Goal: Transaction & Acquisition: Purchase product/service

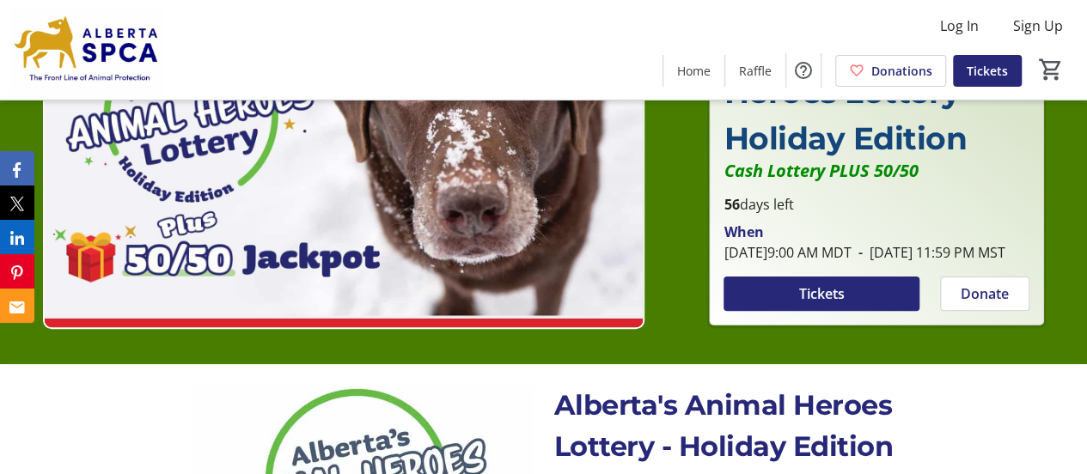
scroll to position [112, 0]
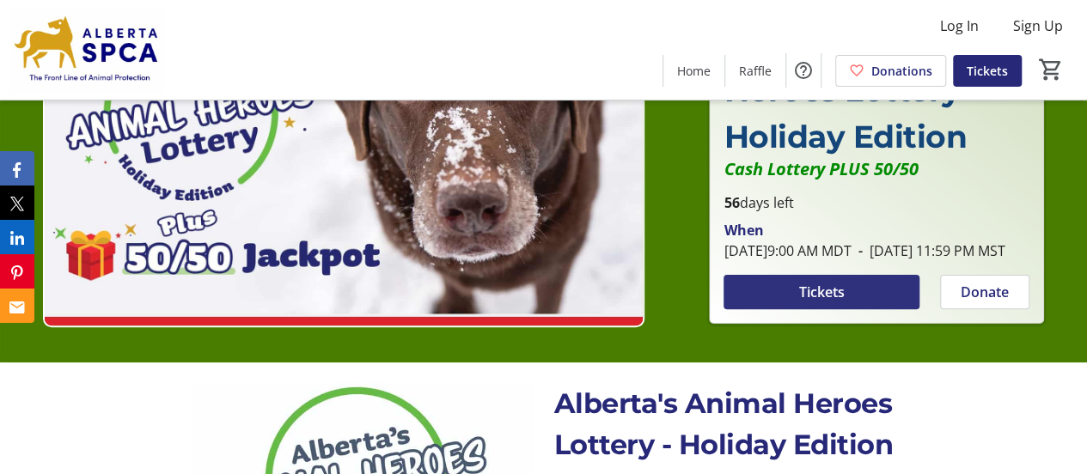
click at [846, 311] on span at bounding box center [822, 292] width 196 height 41
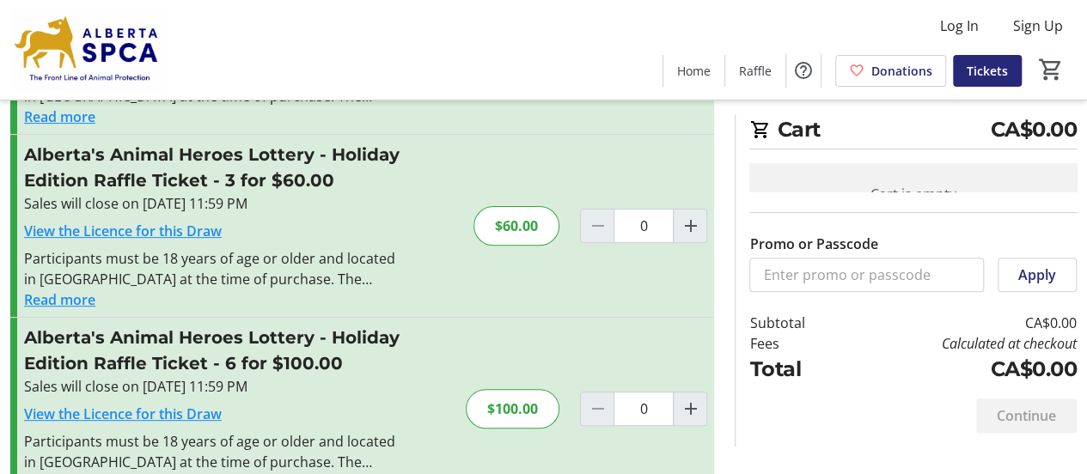
scroll to position [184, 0]
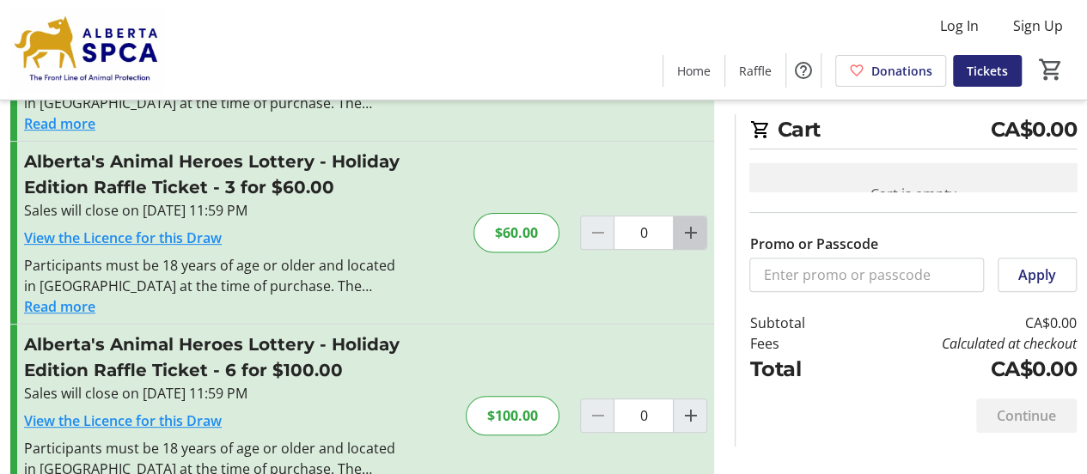
click at [693, 237] on mat-icon "Increment by one" at bounding box center [690, 233] width 21 height 21
type input "1"
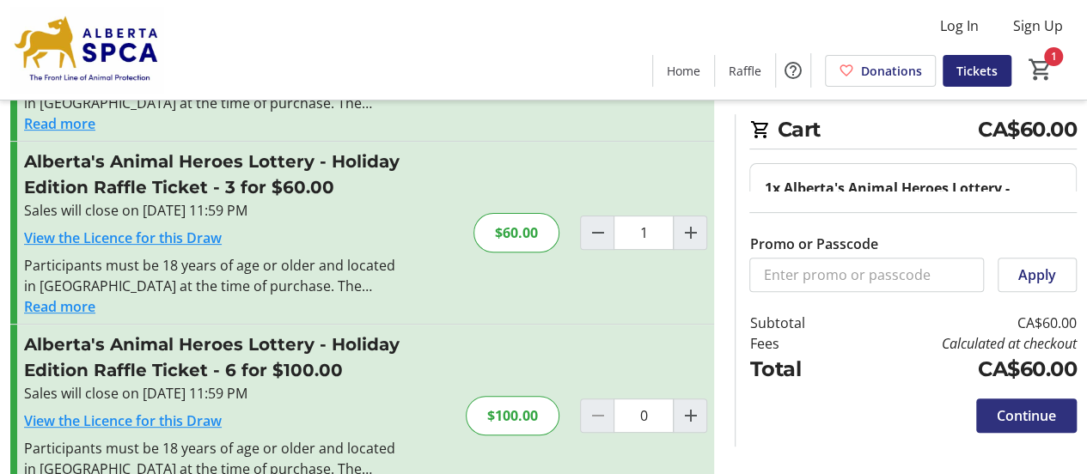
click at [1045, 423] on span "Continue" at bounding box center [1026, 416] width 59 height 21
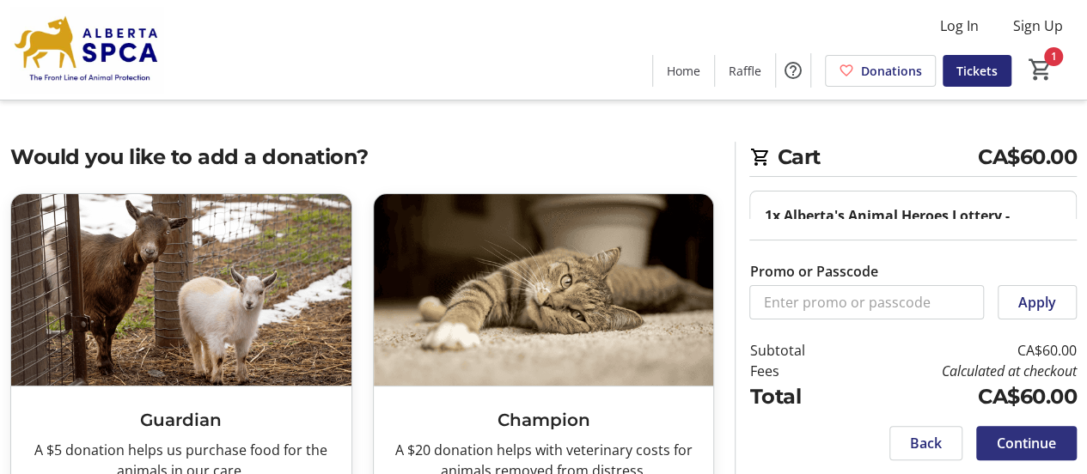
click at [1036, 449] on span "Continue" at bounding box center [1026, 443] width 59 height 21
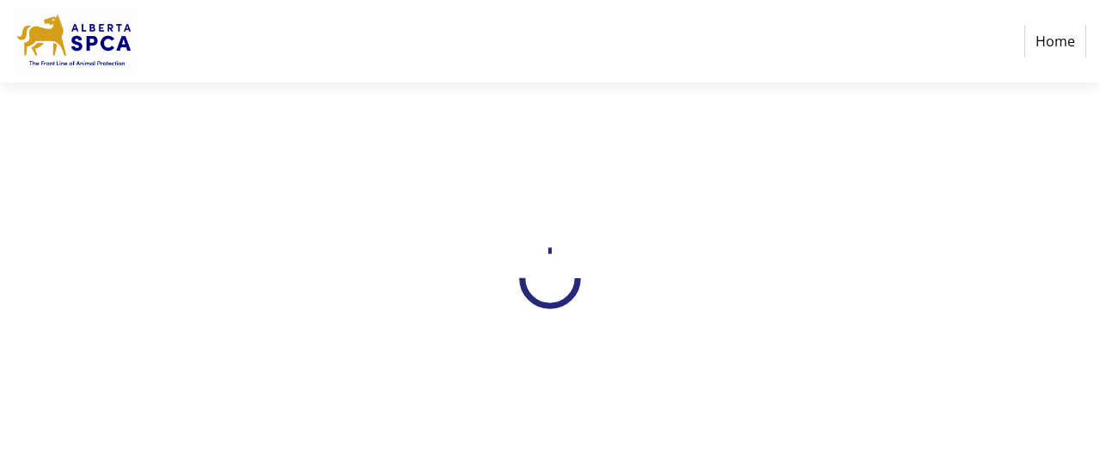
select select "CA"
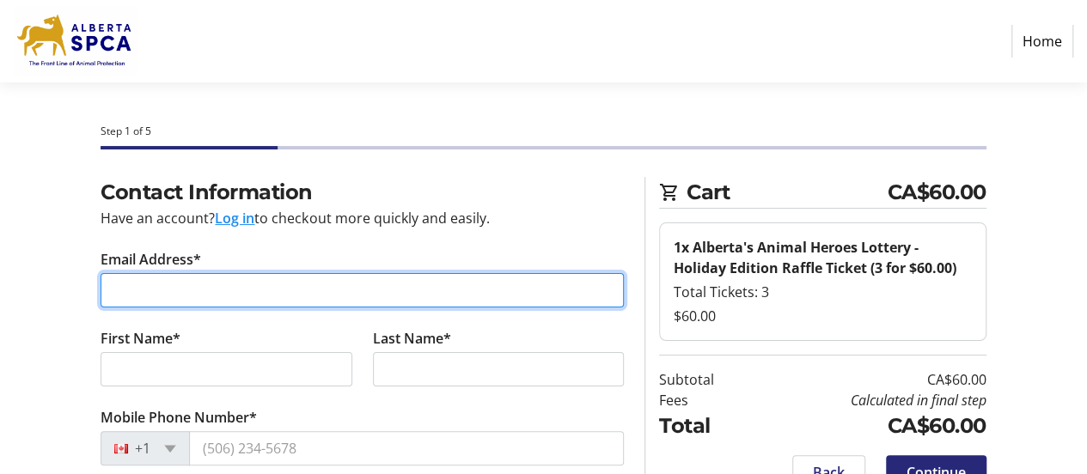
click at [210, 284] on input "Email Address*" at bounding box center [362, 290] width 523 height 34
type input "[EMAIL_ADDRESS][DOMAIN_NAME]"
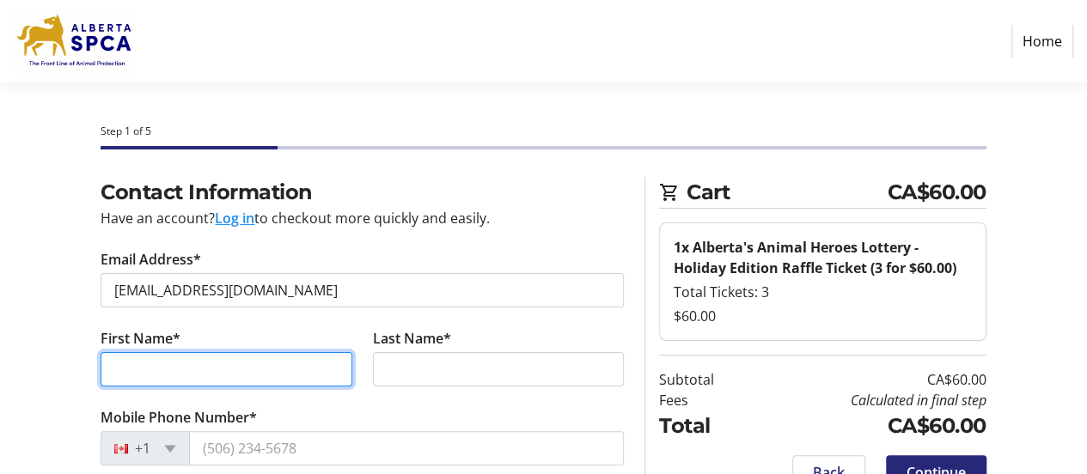
type input "[PERSON_NAME]"
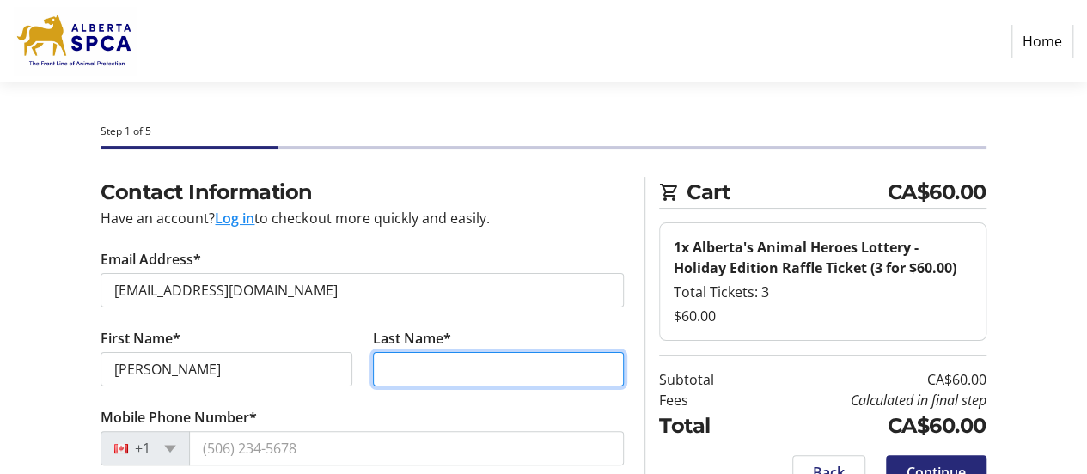
type input "brash"
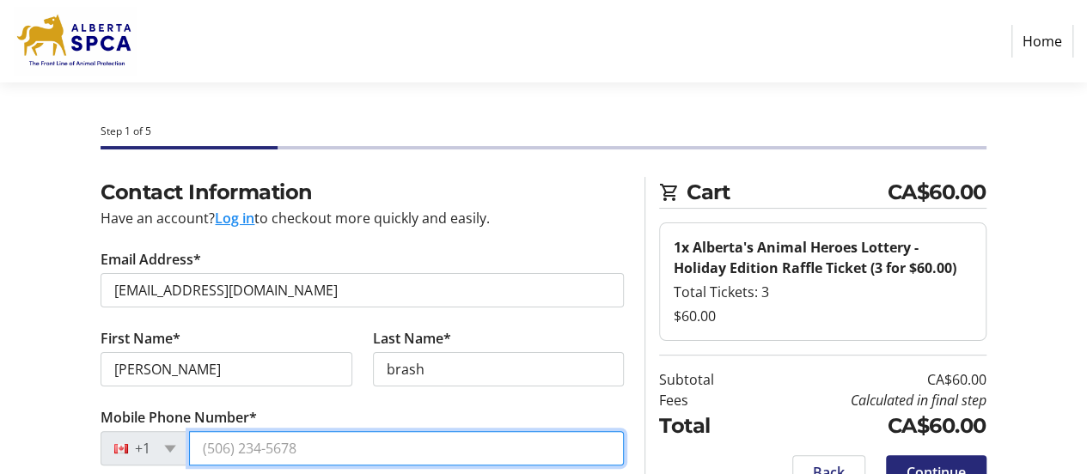
type input "[PHONE_NUMBER]"
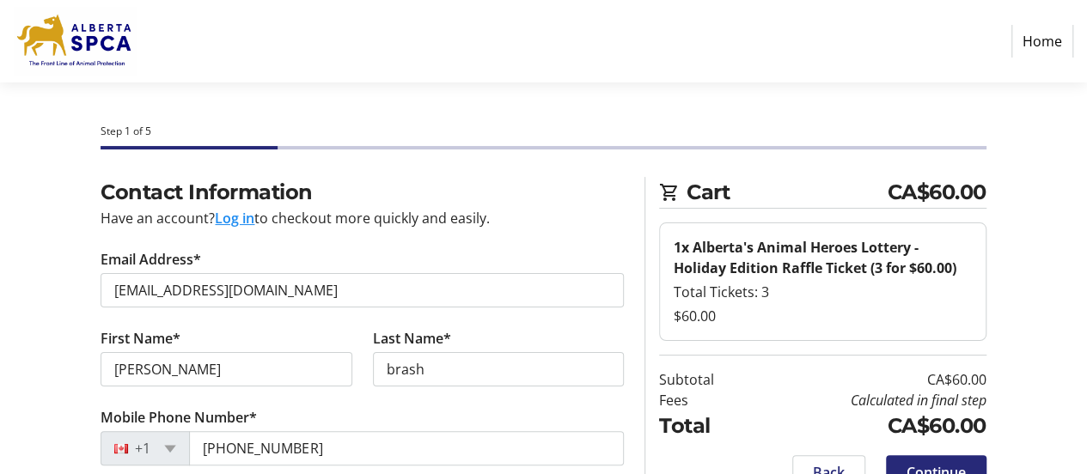
type input "[STREET_ADDRESS]"
type input "[GEOGRAPHIC_DATA]"
select select "AB"
type input "T3E 3X1"
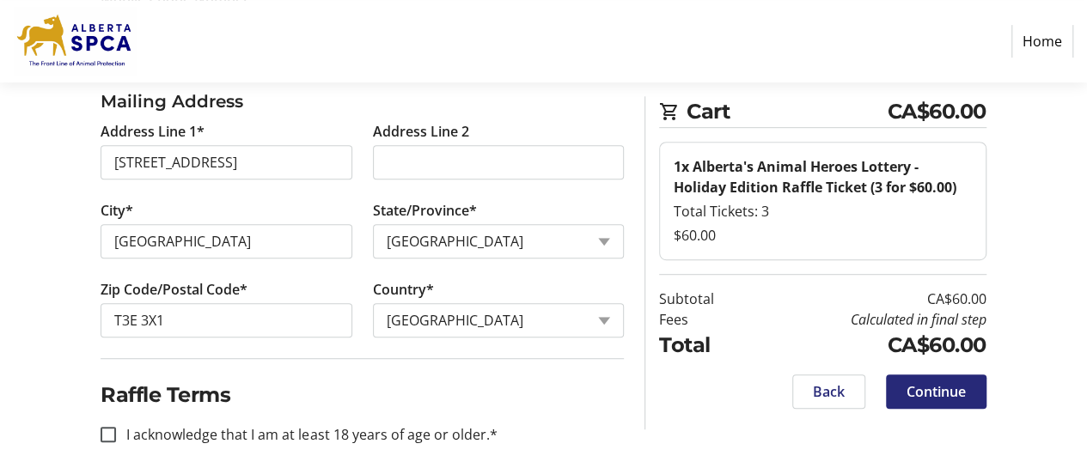
scroll to position [428, 0]
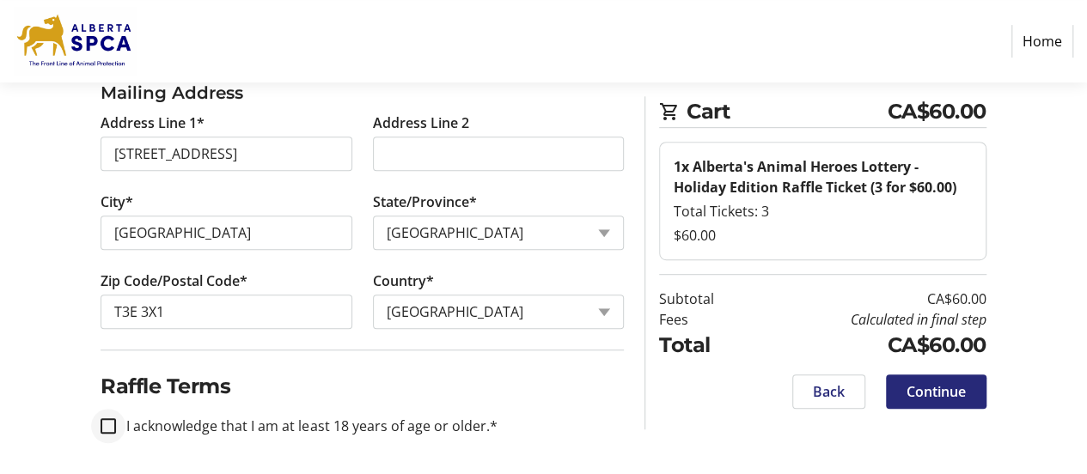
click at [113, 433] on div at bounding box center [108, 426] width 41 height 41
checkbox input "true"
click at [954, 395] on span "Continue" at bounding box center [936, 392] width 59 height 21
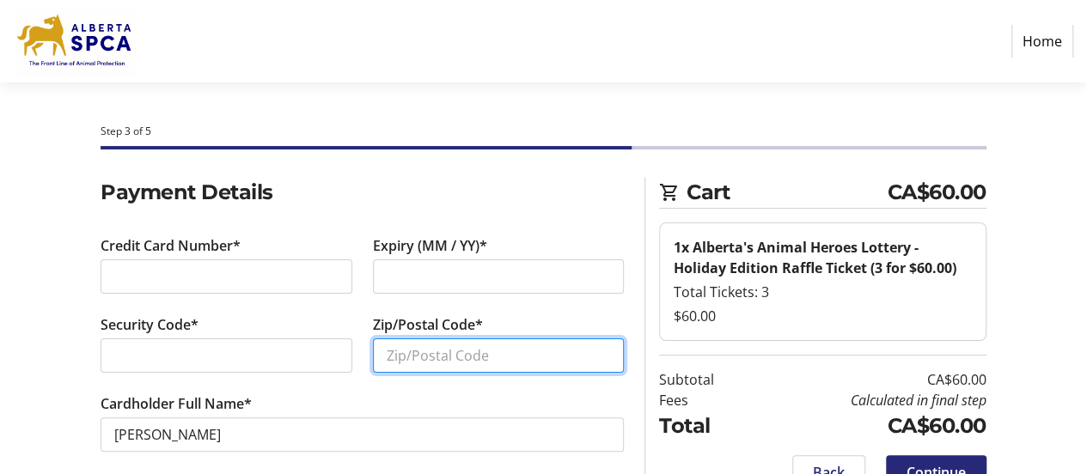
click at [547, 356] on input "Zip/Postal Code*" at bounding box center [498, 356] width 251 height 34
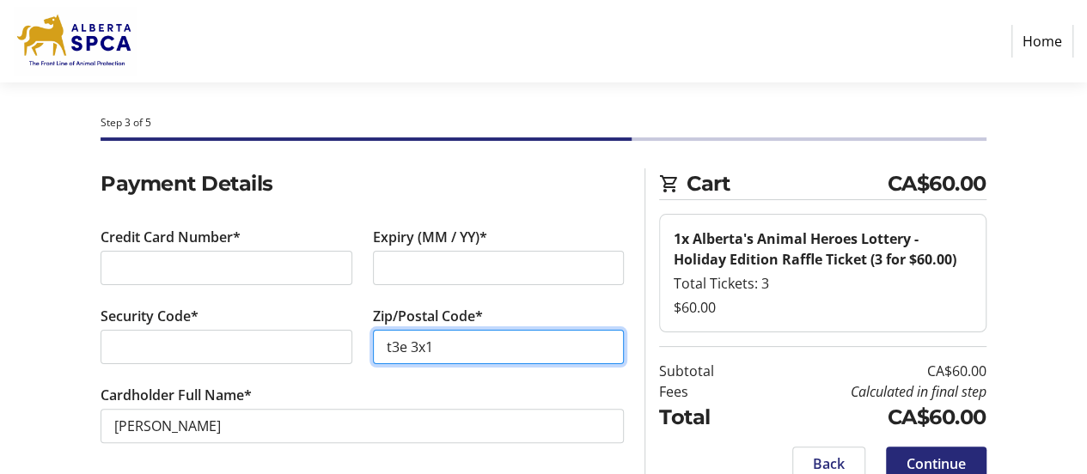
scroll to position [34, 0]
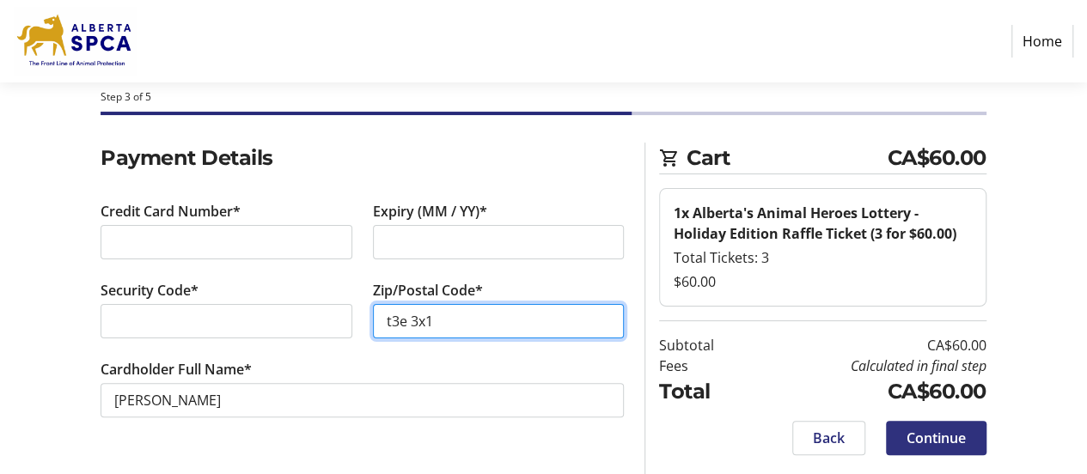
type input "t3e 3x1"
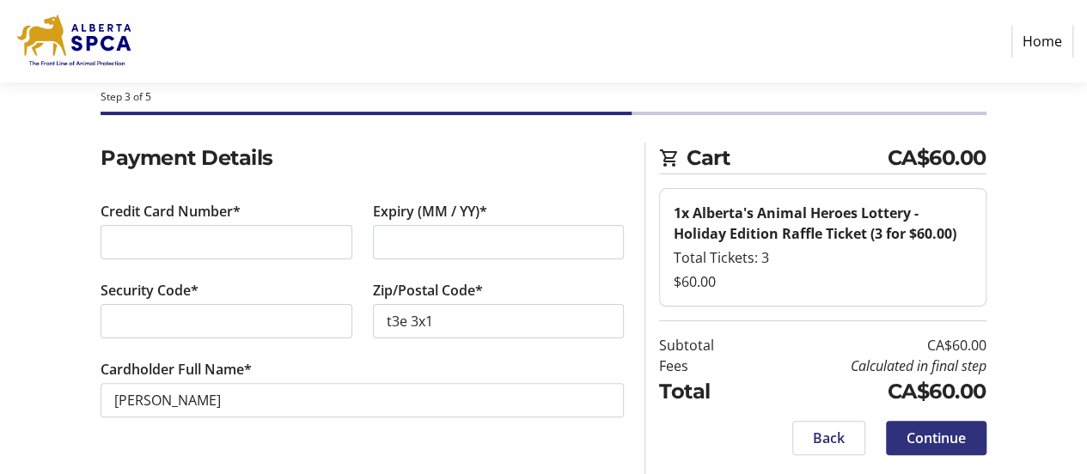
click at [961, 452] on span at bounding box center [936, 438] width 101 height 41
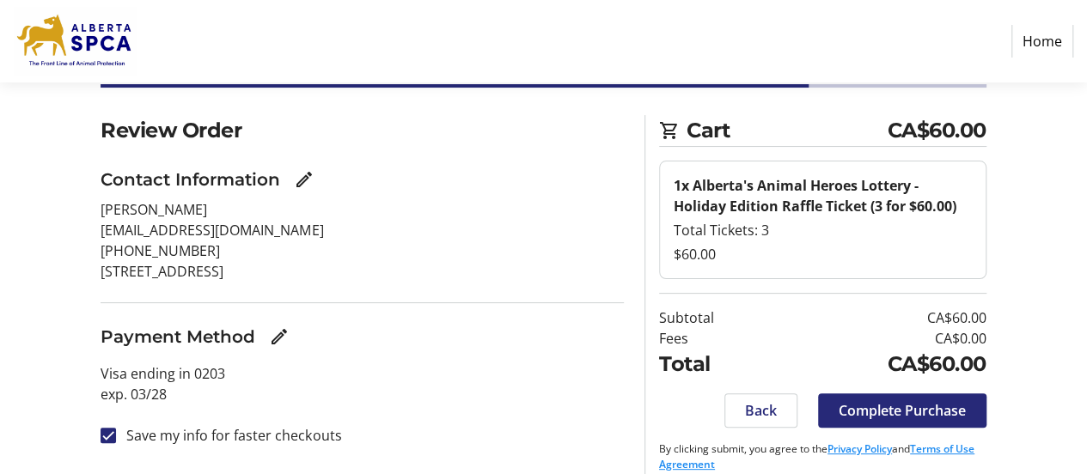
scroll to position [79, 0]
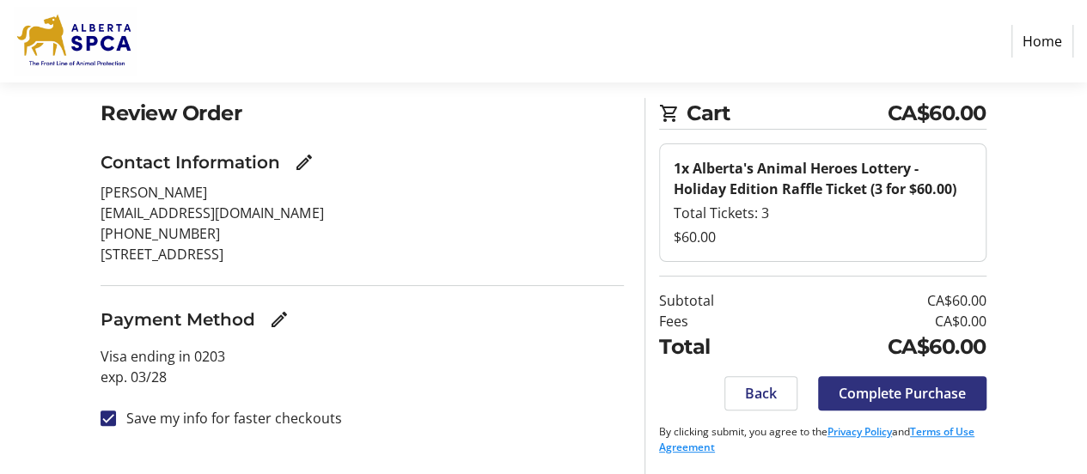
click at [933, 401] on span "Complete Purchase" at bounding box center [902, 393] width 127 height 21
